Goal: Use online tool/utility: Utilize a website feature to perform a specific function

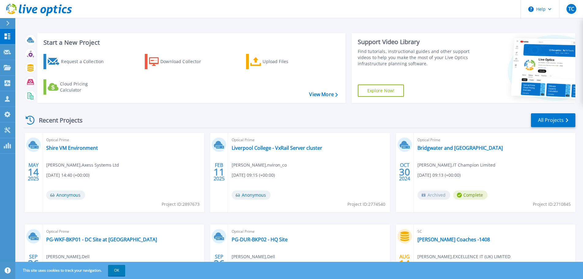
click at [8, 23] on icon at bounding box center [7, 23] width 3 height 5
click at [117, 22] on div "Start a New Project Request a Collection Download Collector Upload Files Cloud …" at bounding box center [299, 160] width 568 height 321
click at [578, 11] on button "TC" at bounding box center [571, 9] width 24 height 18
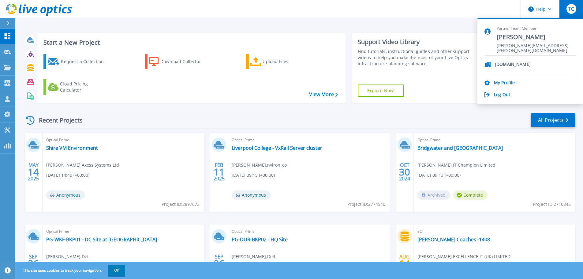
click at [573, 10] on span "TC" at bounding box center [571, 8] width 6 height 5
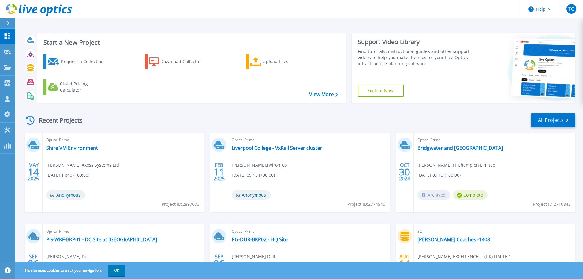
click at [355, 54] on div "Support Video Library Find tutorials, instructional guides and other support vi…" at bounding box center [412, 68] width 120 height 70
click at [60, 9] on icon at bounding box center [59, 9] width 3 height 9
click at [75, 147] on link "Shire VM Environment" at bounding box center [72, 148] width 52 height 6
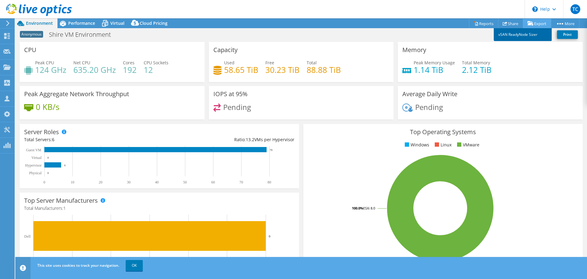
click at [509, 36] on link "vSAN ReadyNode Sizer" at bounding box center [523, 34] width 58 height 13
